Goal: Task Accomplishment & Management: Use online tool/utility

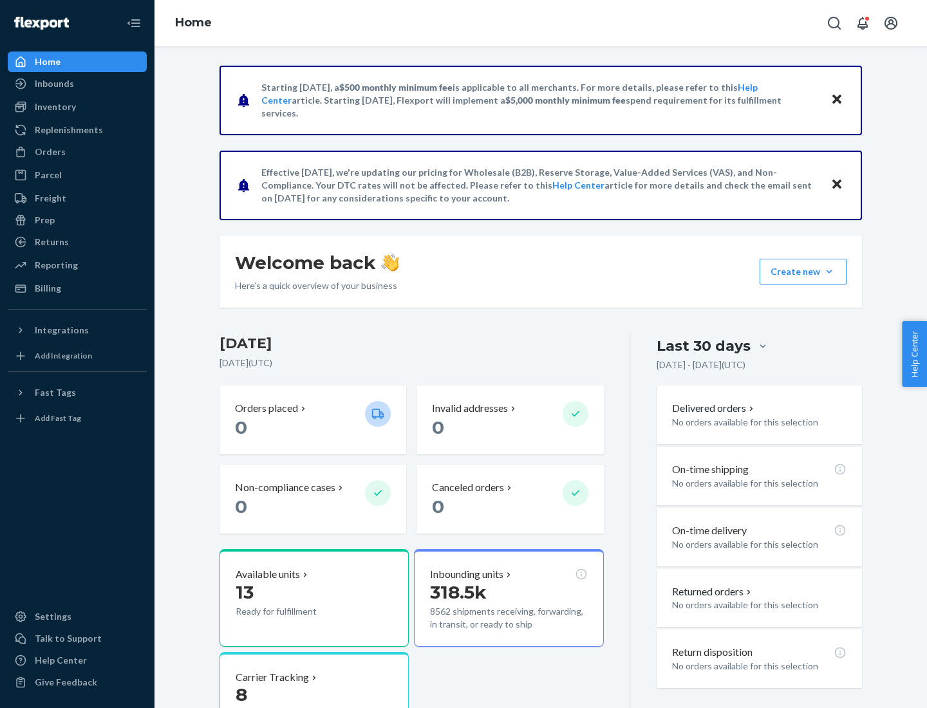
click at [67, 130] on div "Replenishments" at bounding box center [69, 130] width 68 height 13
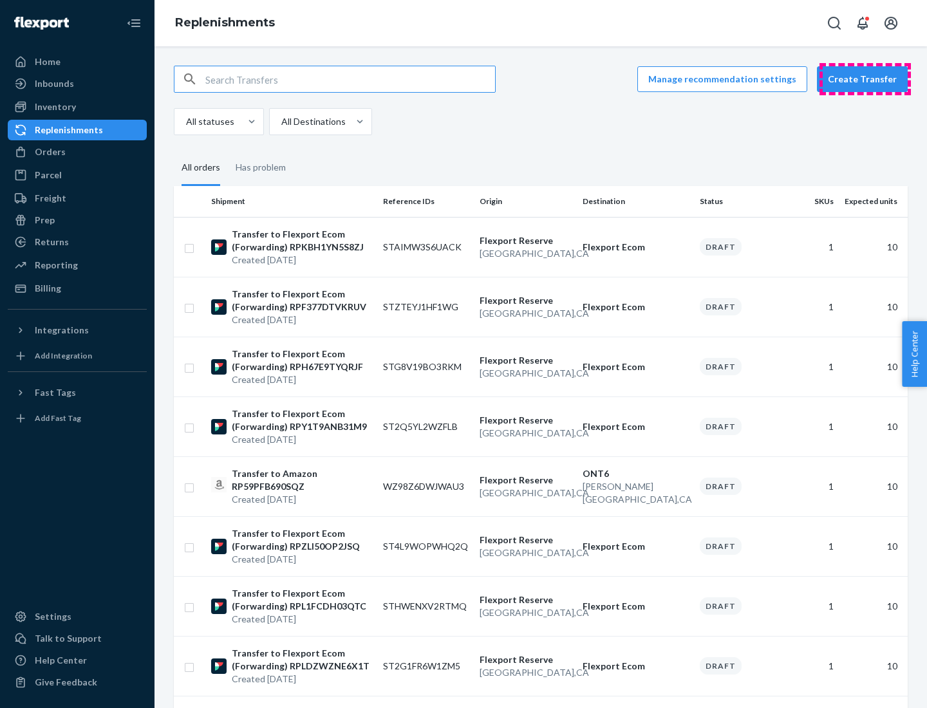
click at [865, 79] on button "Create Transfer" at bounding box center [862, 79] width 91 height 26
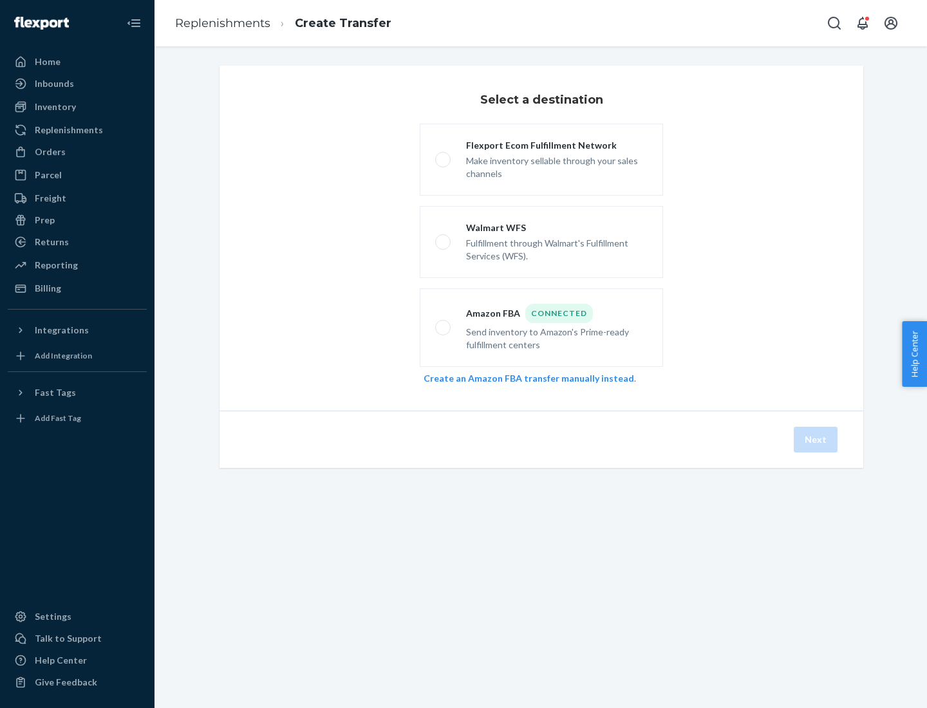
click at [557, 145] on div "Flexport Ecom Fulfillment Network" at bounding box center [556, 145] width 181 height 13
click at [443, 156] on input "Flexport Ecom Fulfillment Network Make inventory sellable through your sales ch…" at bounding box center [439, 160] width 8 height 8
radio input "true"
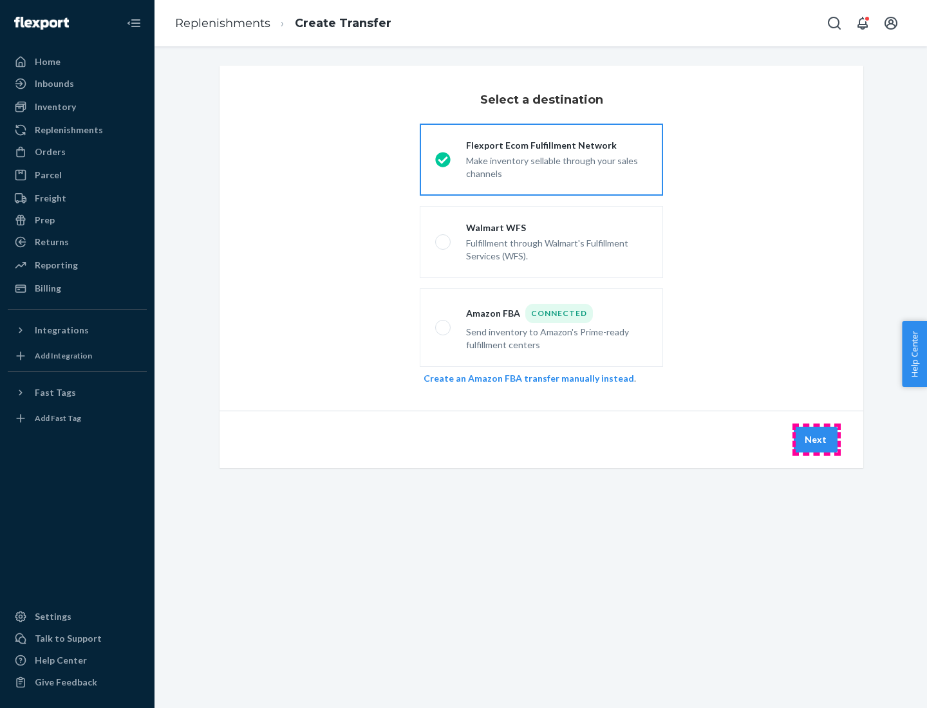
click at [816, 440] on button "Next" at bounding box center [815, 440] width 44 height 26
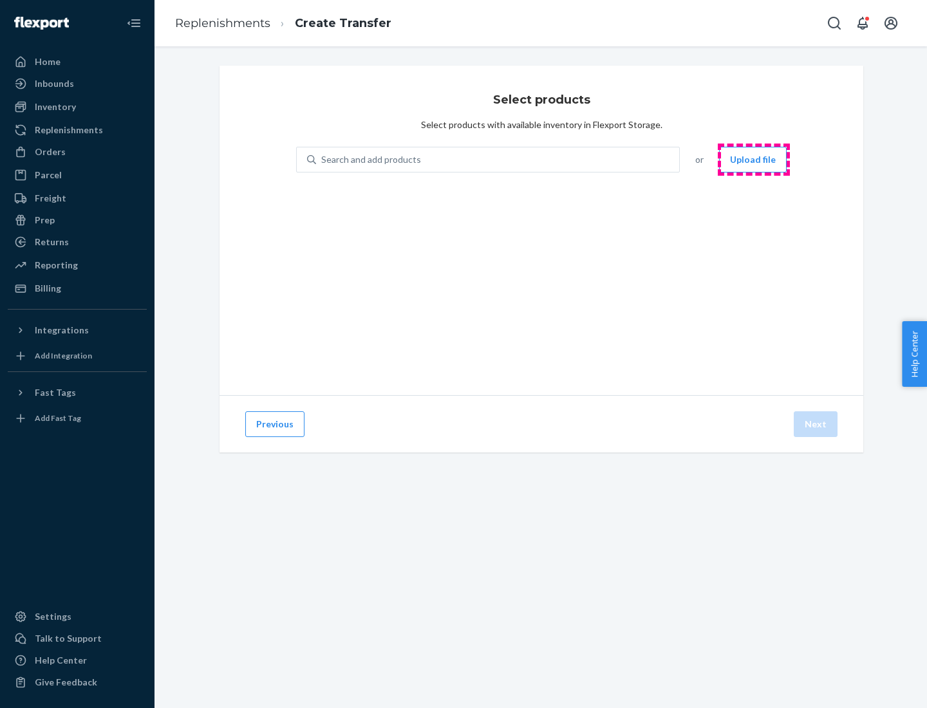
click at [754, 160] on button "Upload file" at bounding box center [753, 160] width 68 height 26
